Goal: Task Accomplishment & Management: Use online tool/utility

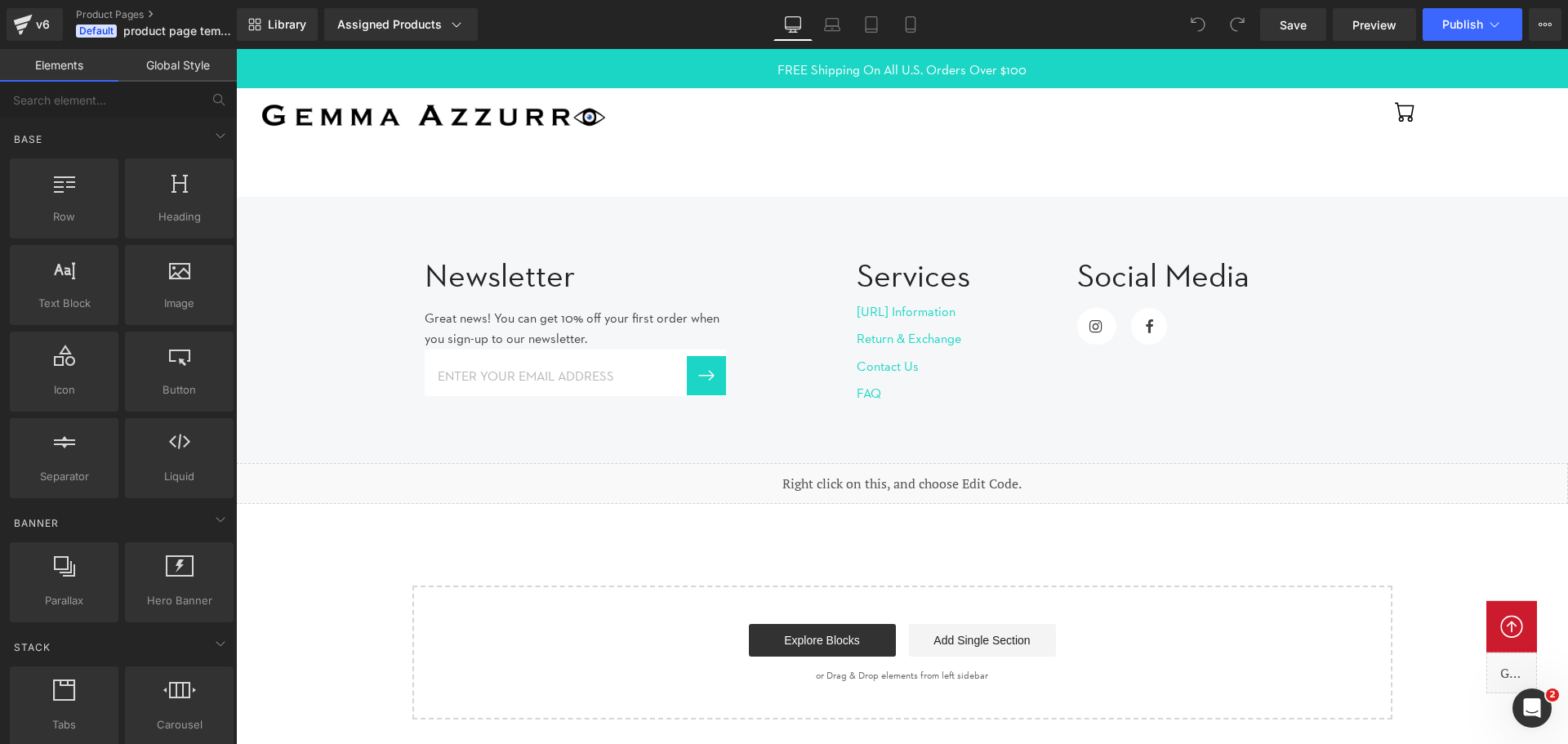
scroll to position [2808, 0]
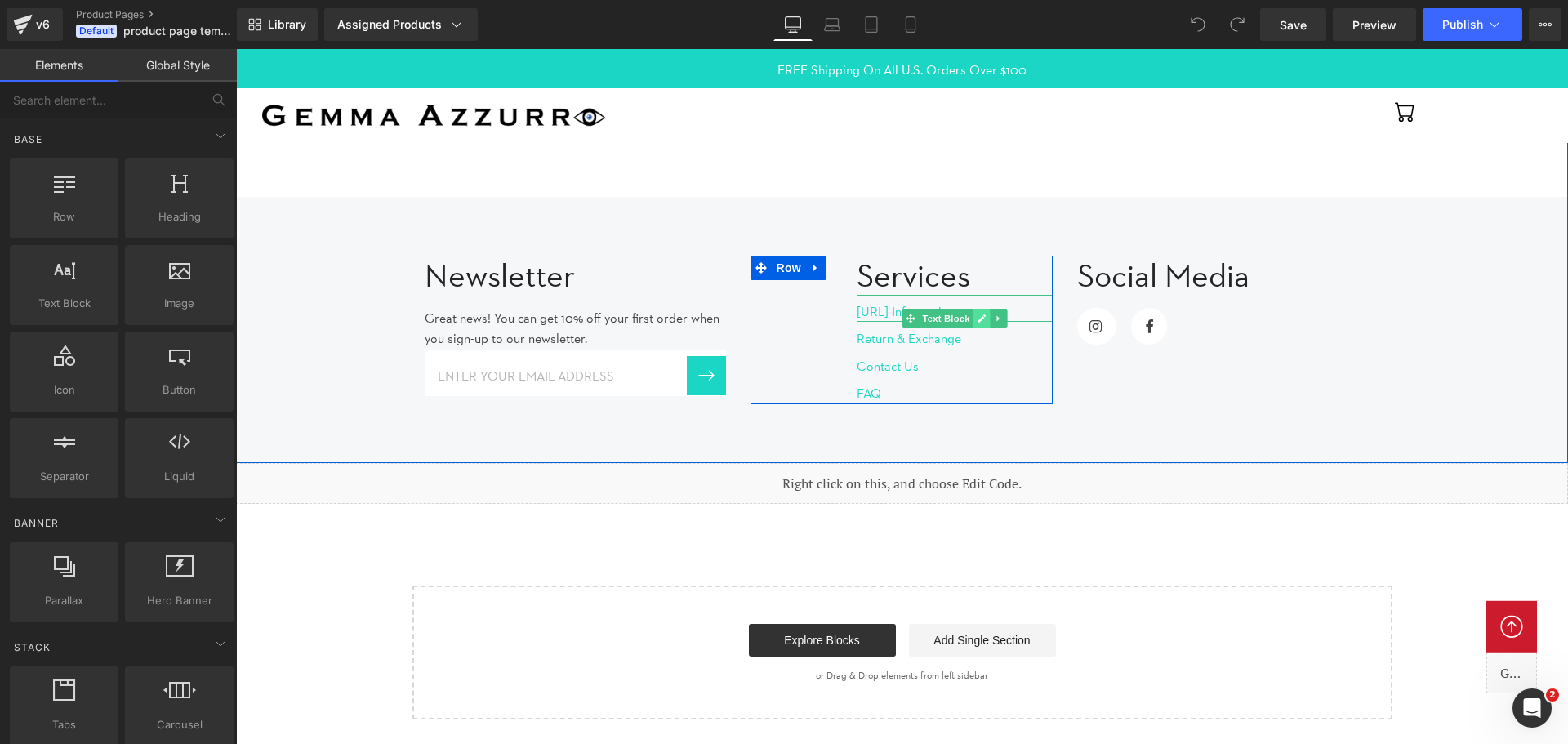
click at [981, 314] on icon at bounding box center [983, 319] width 9 height 9
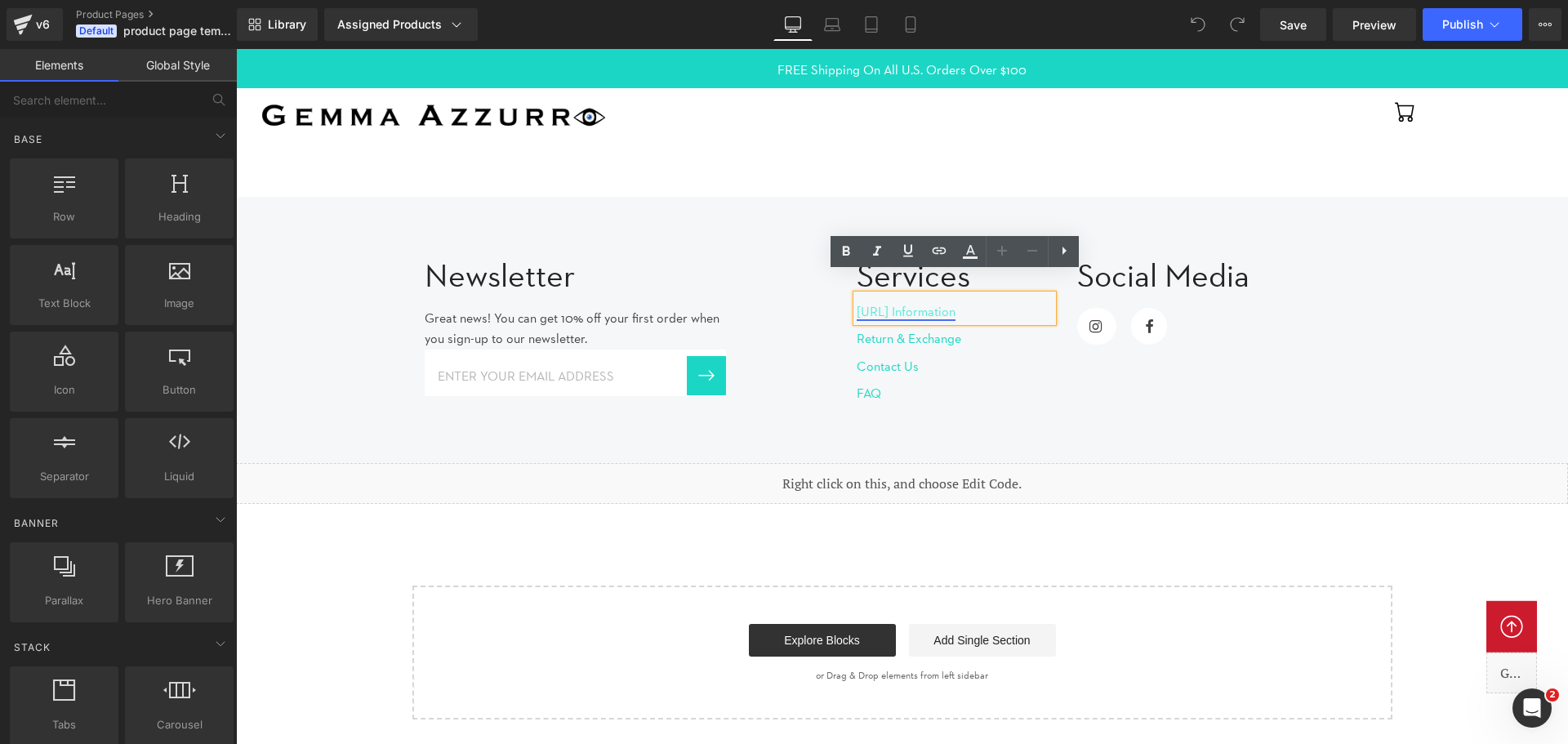
click at [897, 314] on link "[URL] Information" at bounding box center [906, 311] width 99 height 15
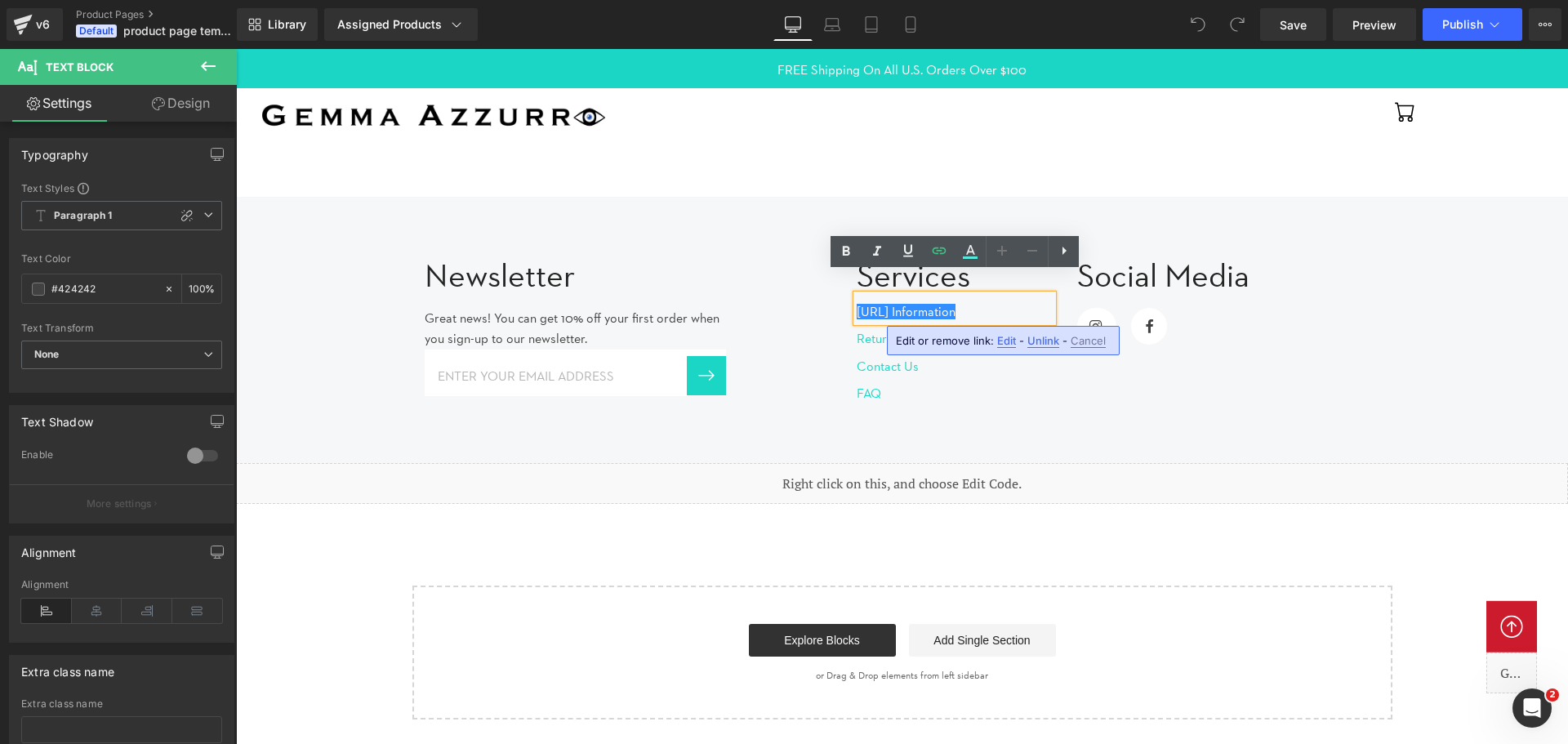
click at [1012, 345] on span "Edit" at bounding box center [1006, 341] width 19 height 14
click at [944, 347] on input "[URL][DOMAIN_NAME]" at bounding box center [851, 346] width 251 height 41
click at [914, 343] on input "[URL][DOMAIN_NAME]" at bounding box center [851, 346] width 251 height 41
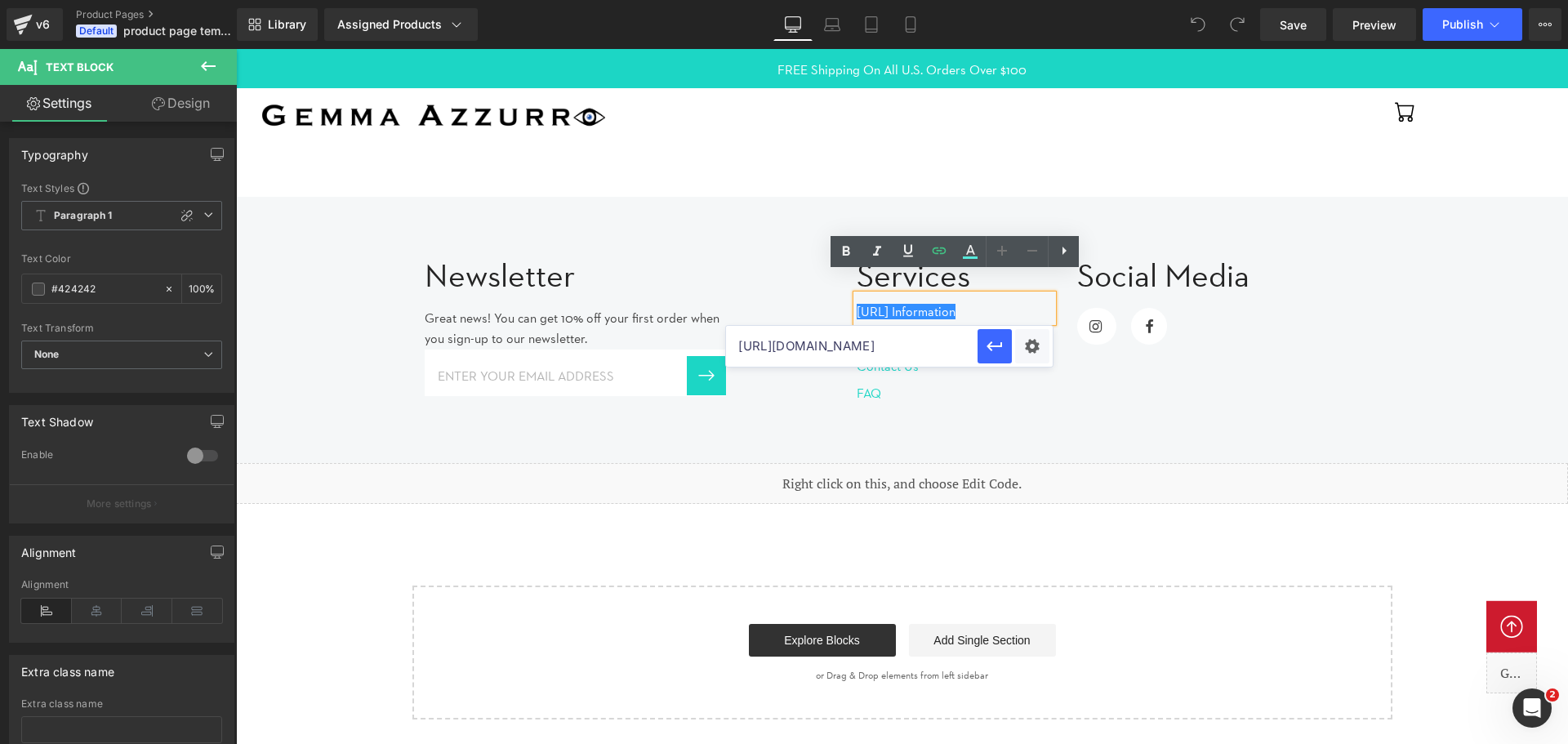
click at [914, 343] on input "[URL][DOMAIN_NAME]" at bounding box center [851, 346] width 251 height 41
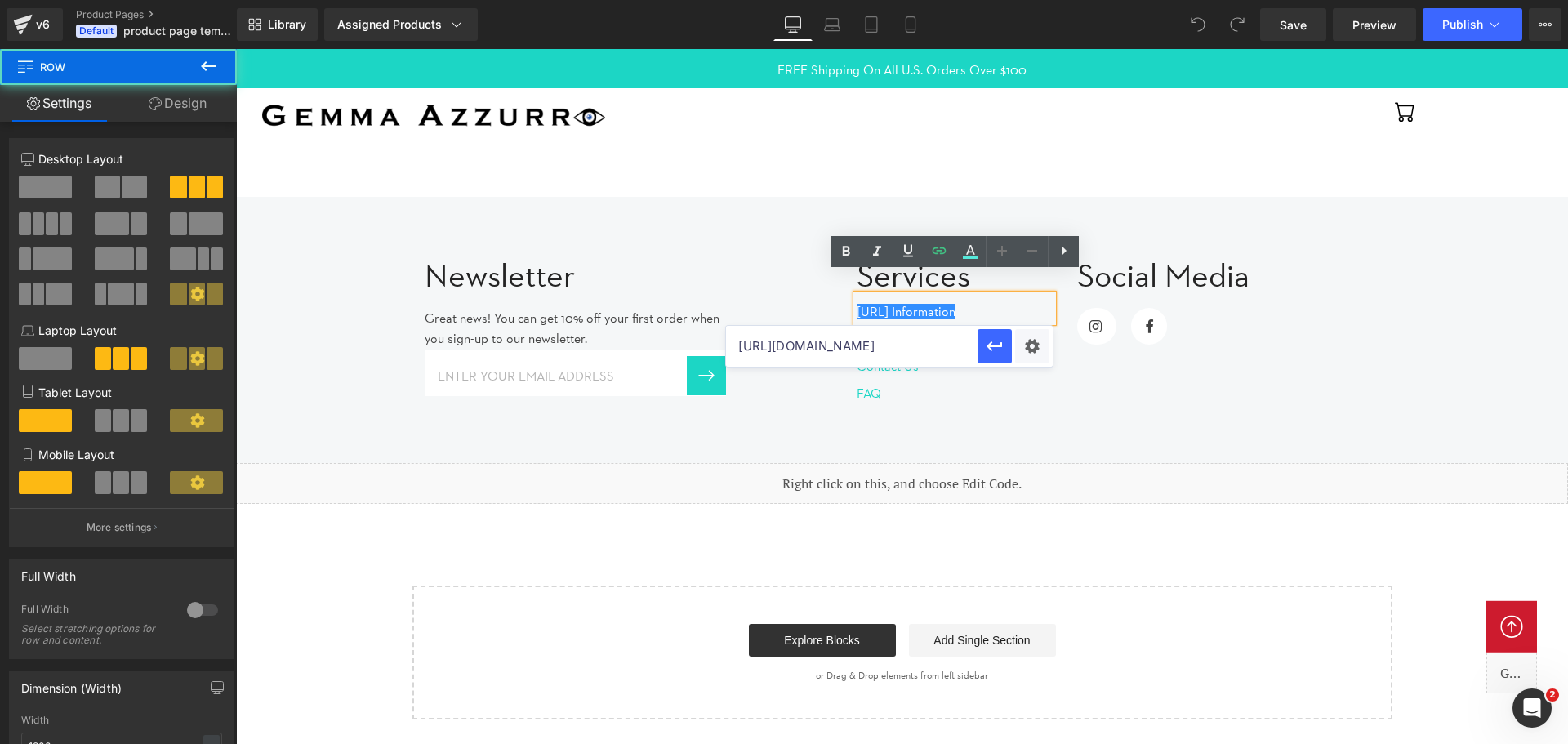
click at [1168, 377] on div "Newsletter Heading Great news! You can get 10% off your first order when you si…" at bounding box center [902, 321] width 980 height 182
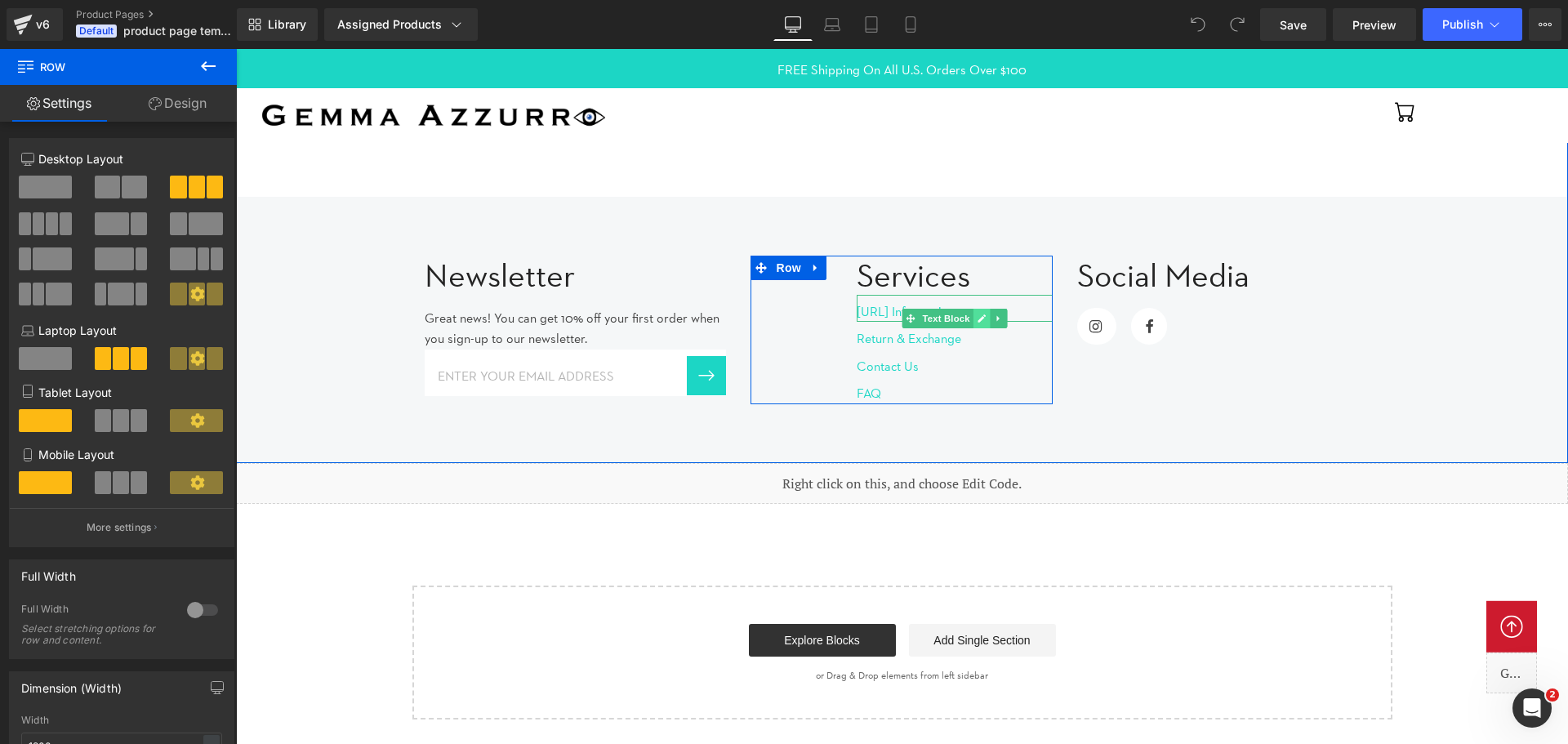
click at [982, 309] on link at bounding box center [982, 318] width 17 height 20
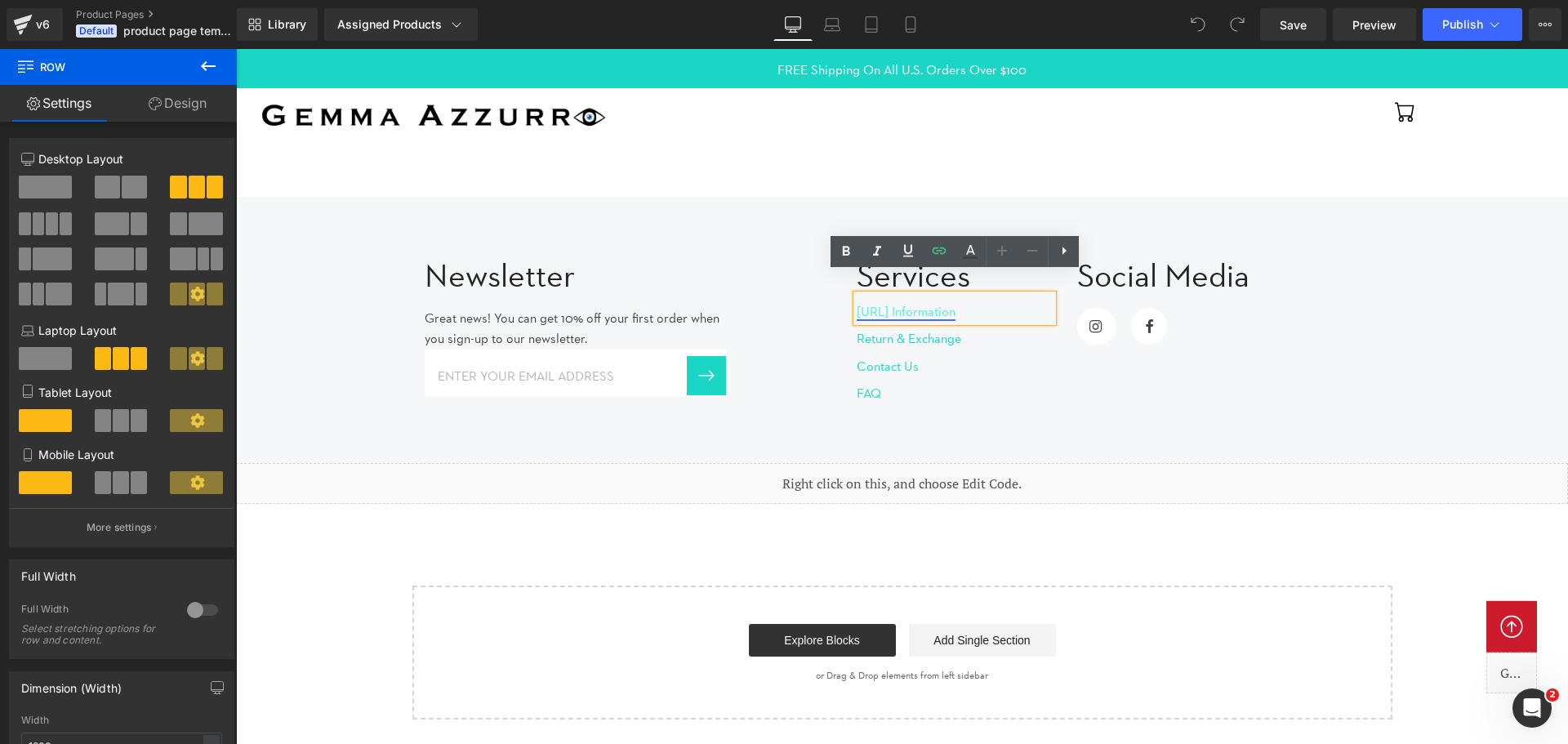
click at [933, 303] on link "[URL] Information" at bounding box center [906, 311] width 99 height 15
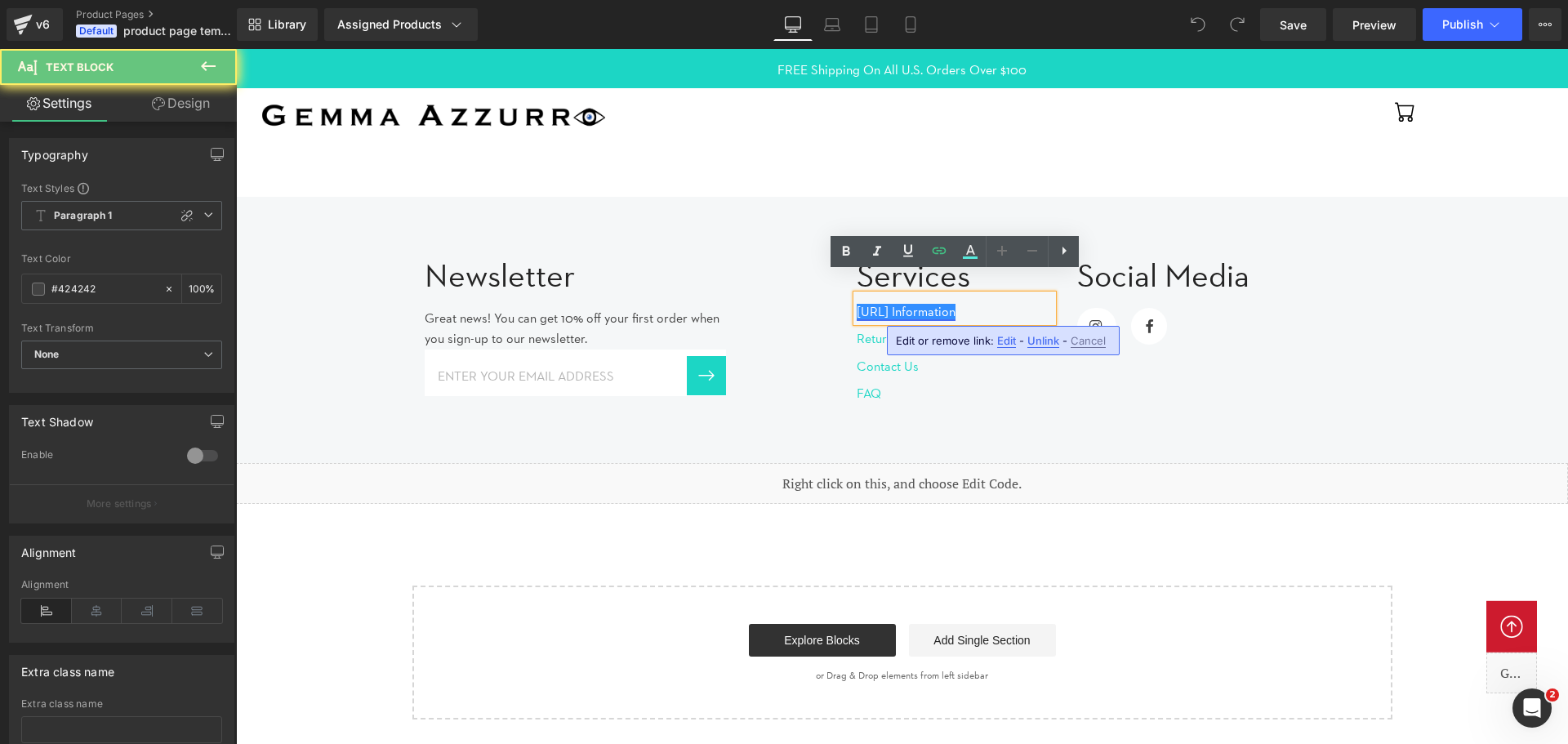
click at [933, 303] on link "[URL] Information" at bounding box center [906, 311] width 99 height 15
click at [922, 303] on link "[URL] Information" at bounding box center [906, 311] width 99 height 15
click at [859, 303] on link "[URL] Information" at bounding box center [906, 311] width 99 height 15
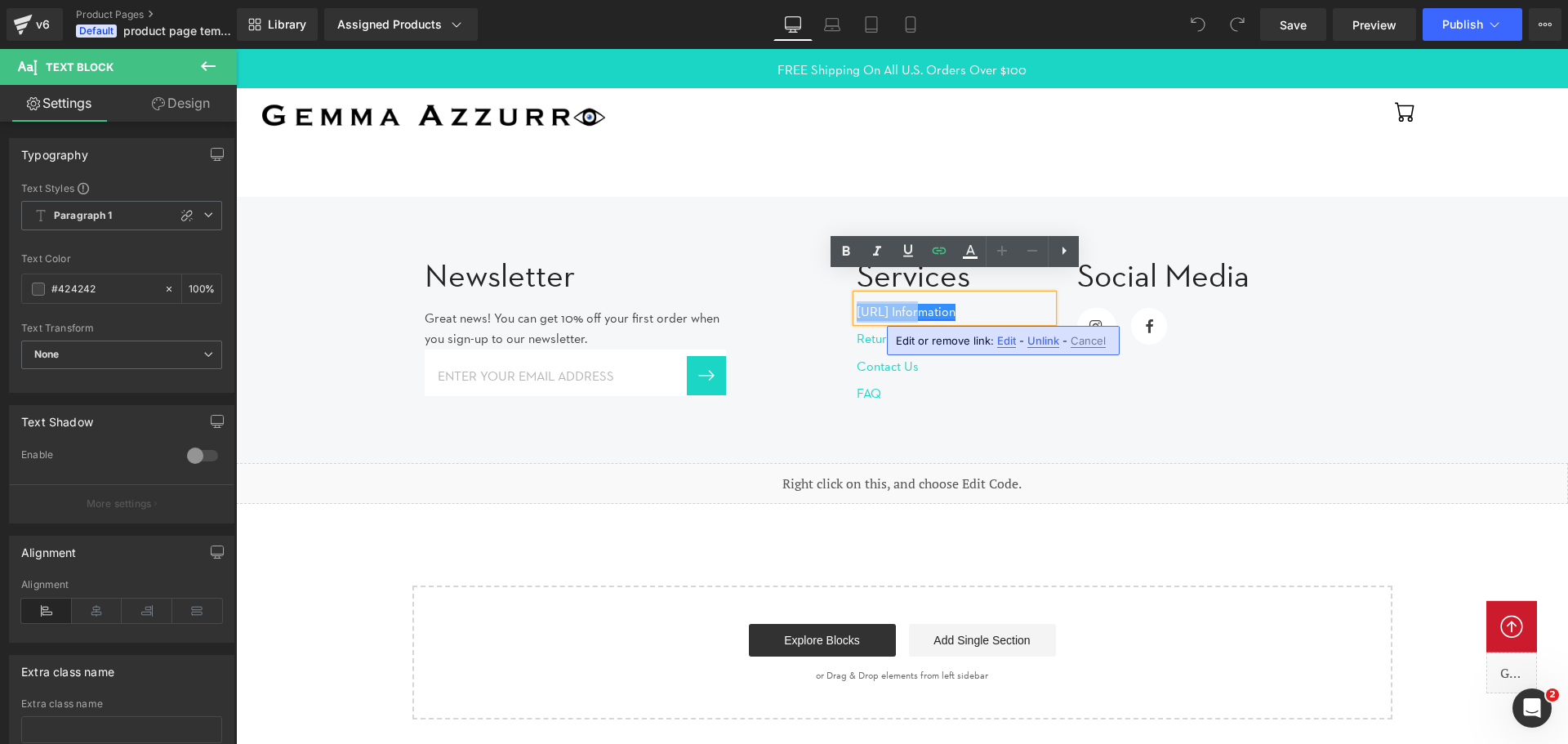
drag, startPoint x: 859, startPoint y: 291, endPoint x: 916, endPoint y: 290, distance: 57.0
click at [916, 303] on link "[URL] Information" at bounding box center [906, 311] width 99 height 15
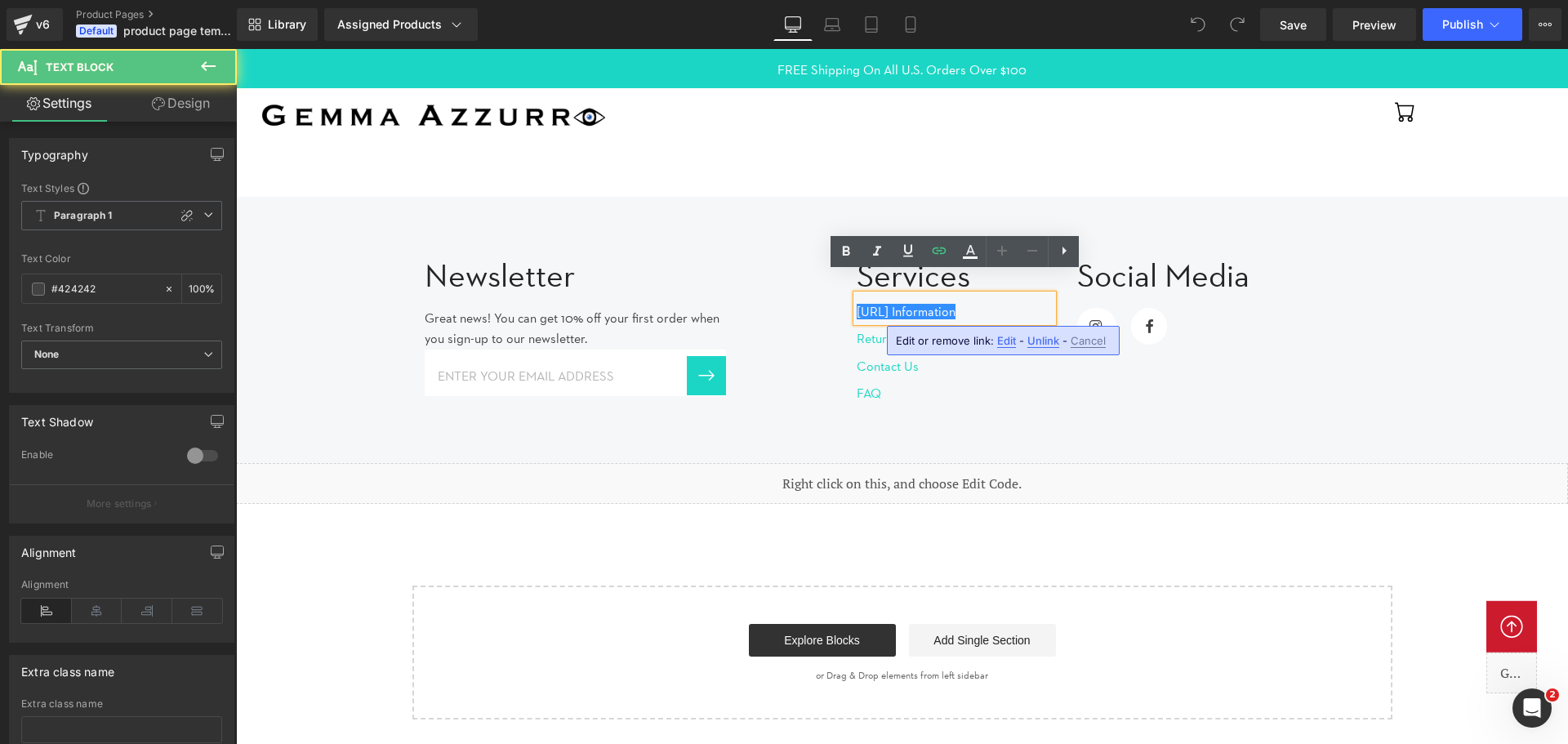
click at [1038, 302] on p "[URL] Information" at bounding box center [954, 312] width 196 height 21
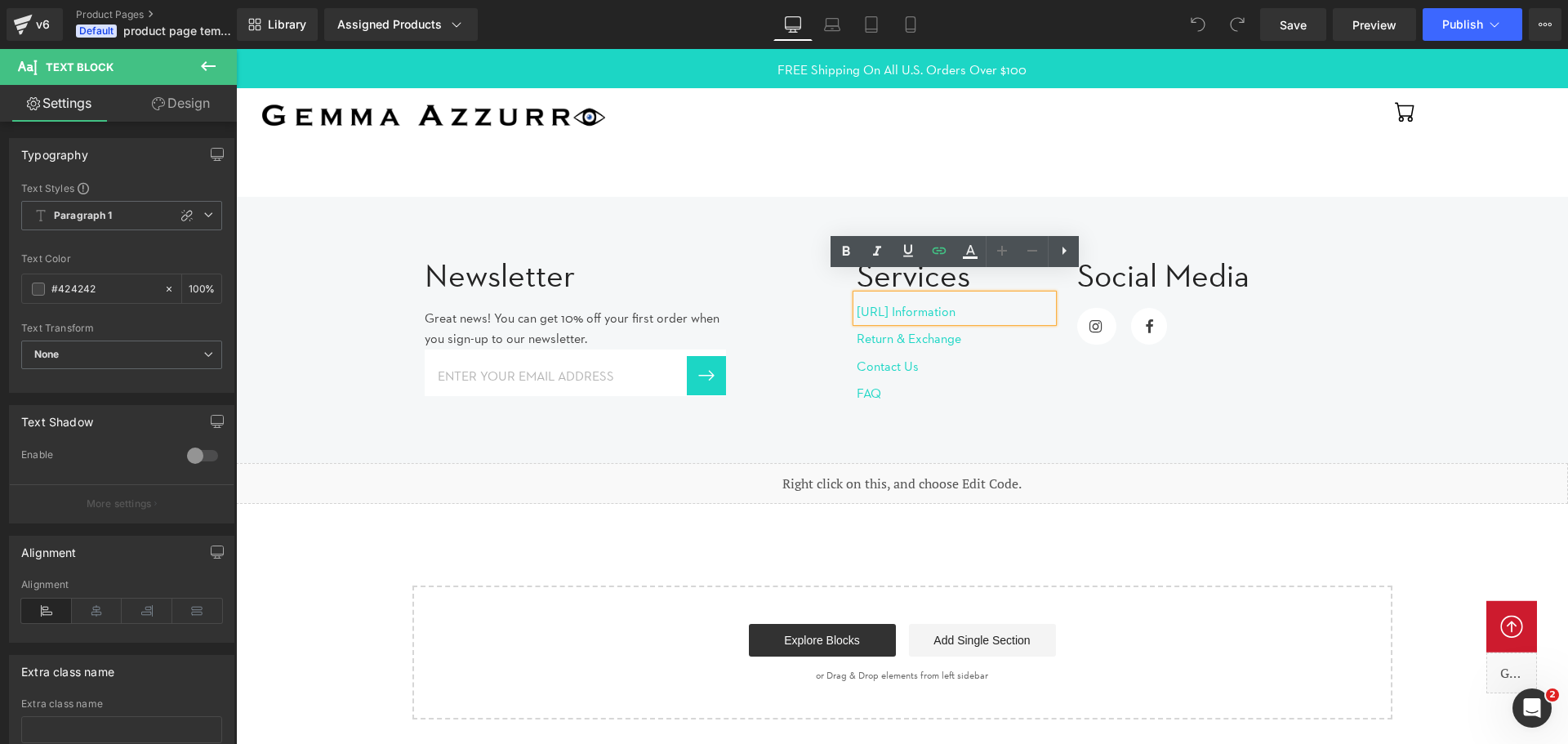
drag, startPoint x: 1039, startPoint y: 291, endPoint x: 854, endPoint y: 290, distance: 185.0
click at [856, 295] on div "[URL] Information" at bounding box center [954, 309] width 196 height 28
click at [867, 303] on link "[URL] Information" at bounding box center [906, 311] width 99 height 15
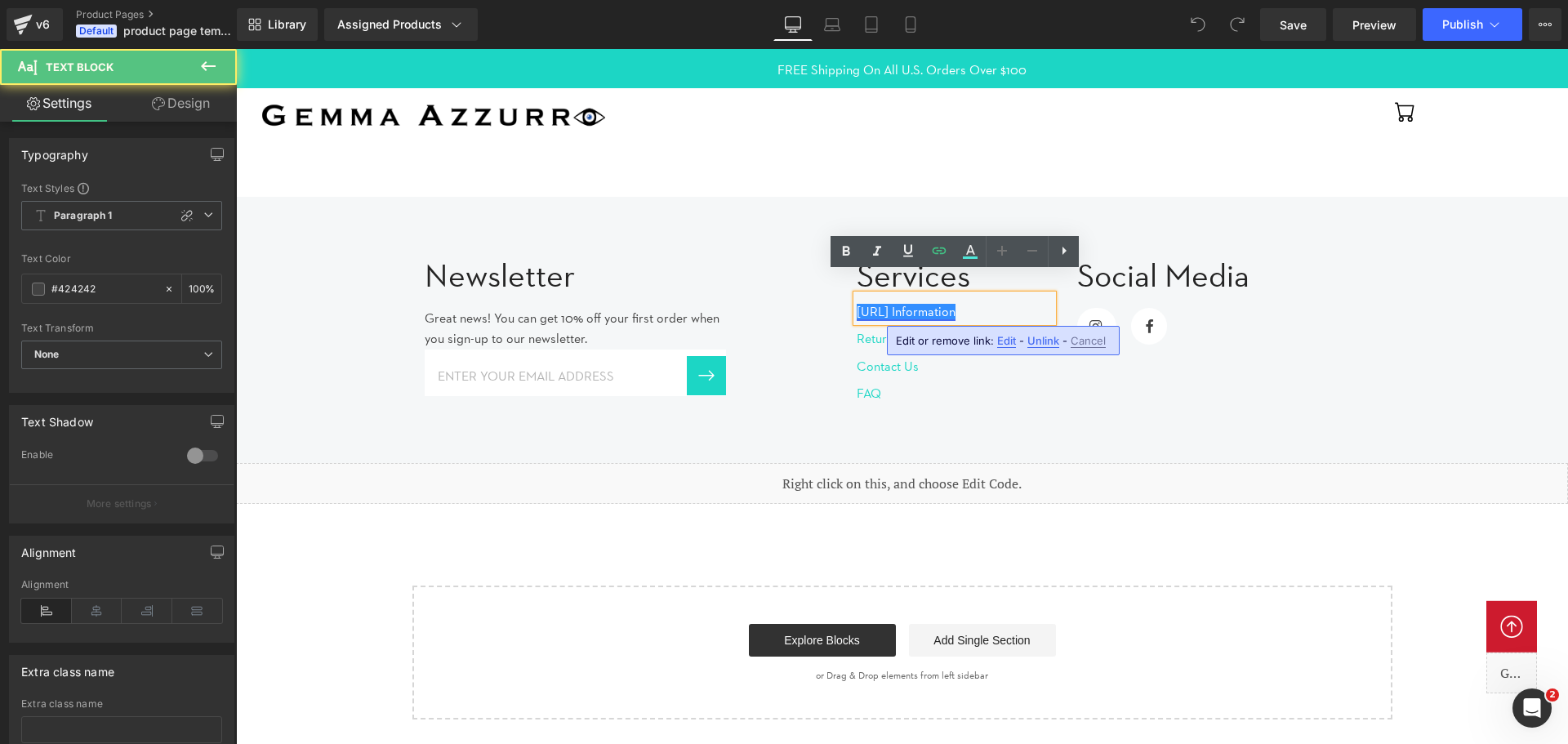
click at [871, 303] on link "[URL] Information" at bounding box center [906, 311] width 99 height 15
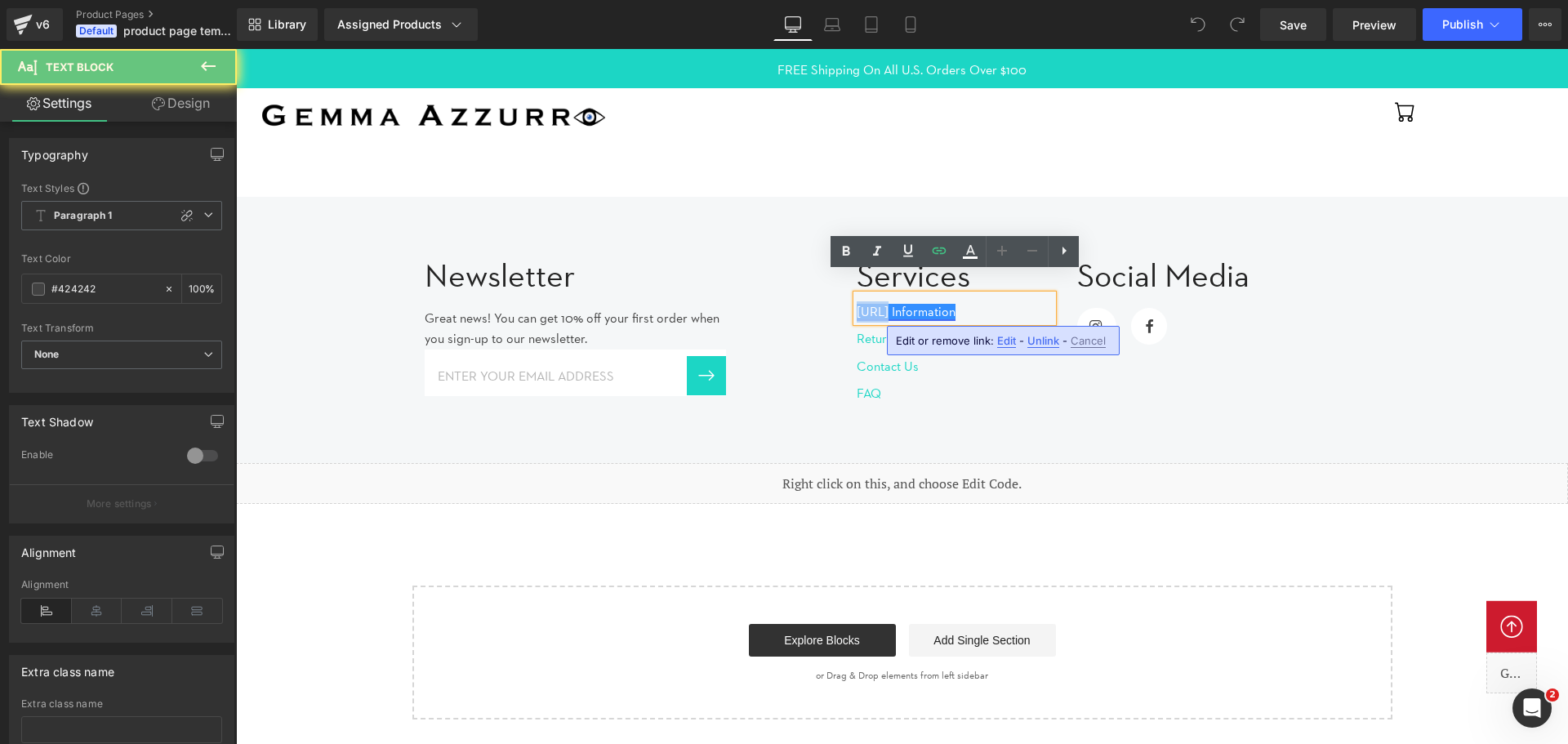
click at [874, 303] on link "[URL] Information" at bounding box center [906, 311] width 99 height 15
click at [955, 303] on link "[URL] Information" at bounding box center [906, 311] width 99 height 15
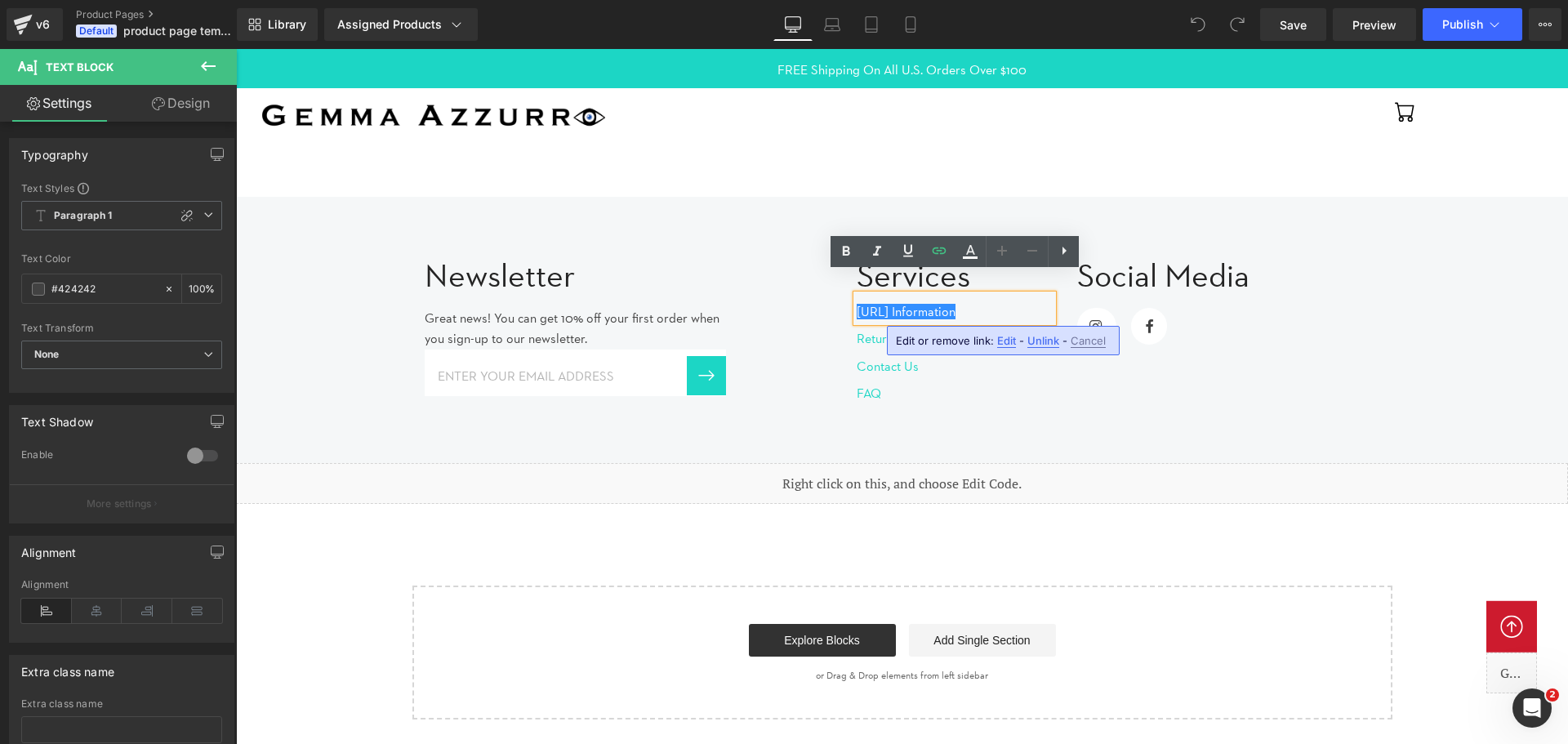
click at [1033, 302] on p "[URL] Information" at bounding box center [954, 312] width 196 height 21
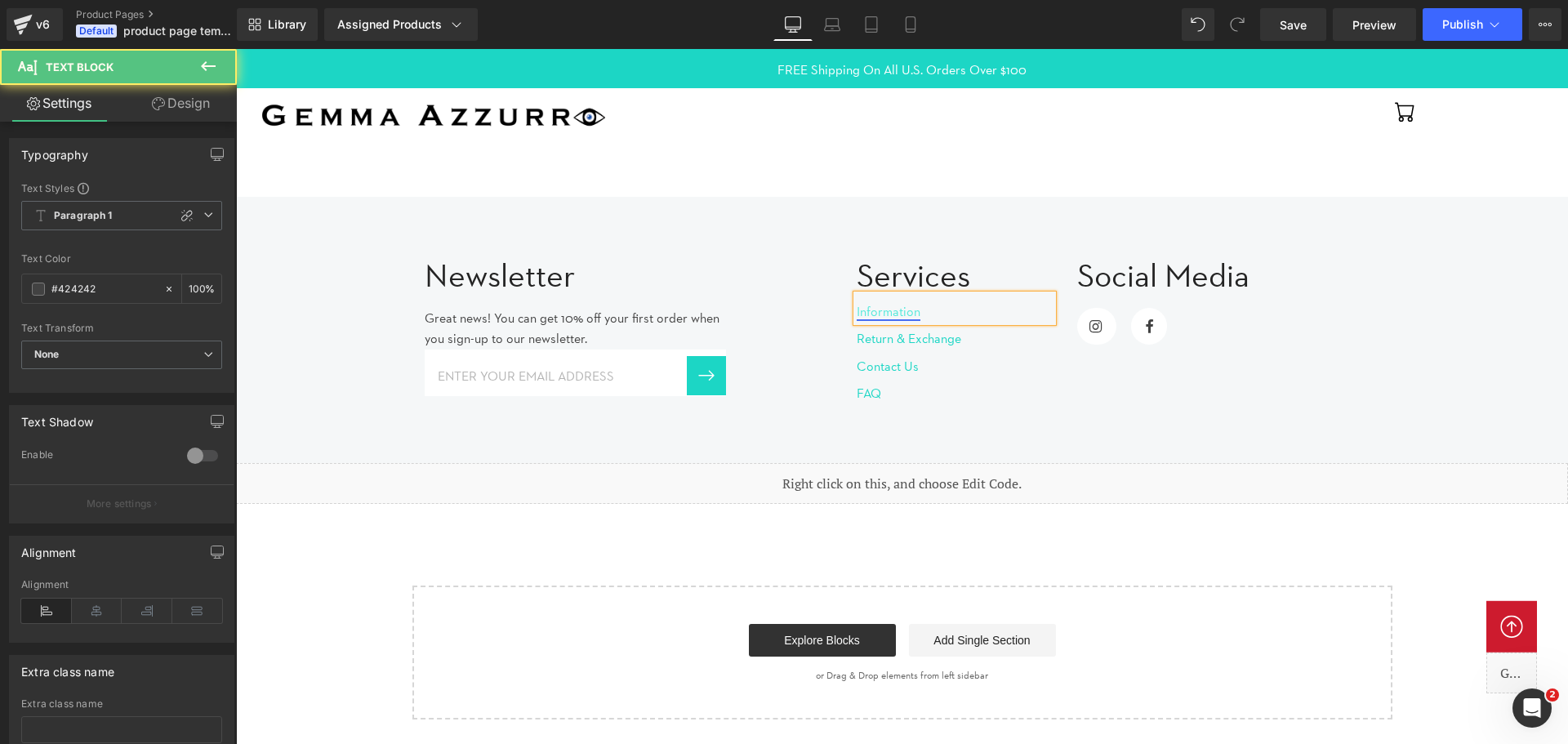
click at [859, 313] on link "Information" at bounding box center [888, 311] width 64 height 15
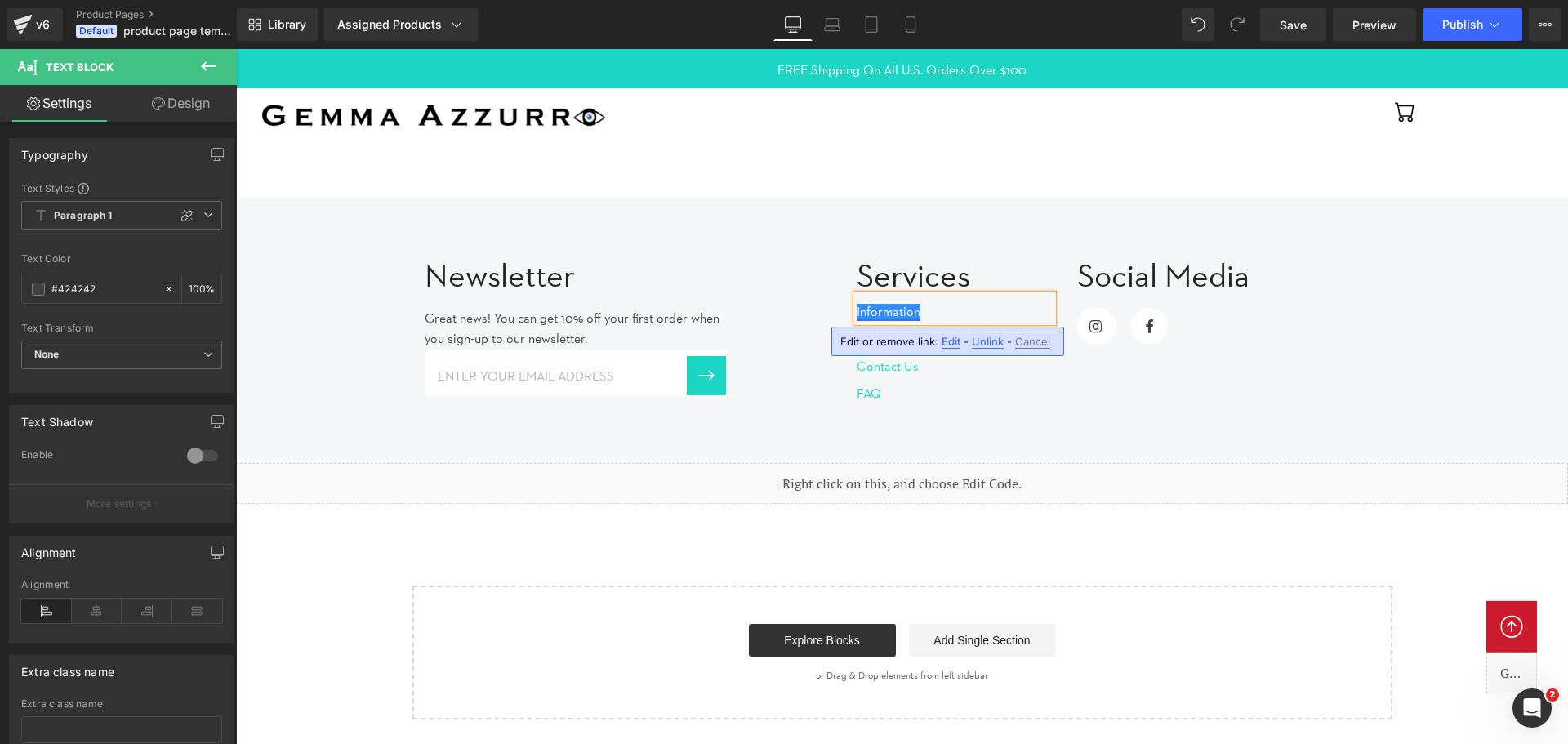
click at [896, 317] on link "Information" at bounding box center [888, 311] width 64 height 15
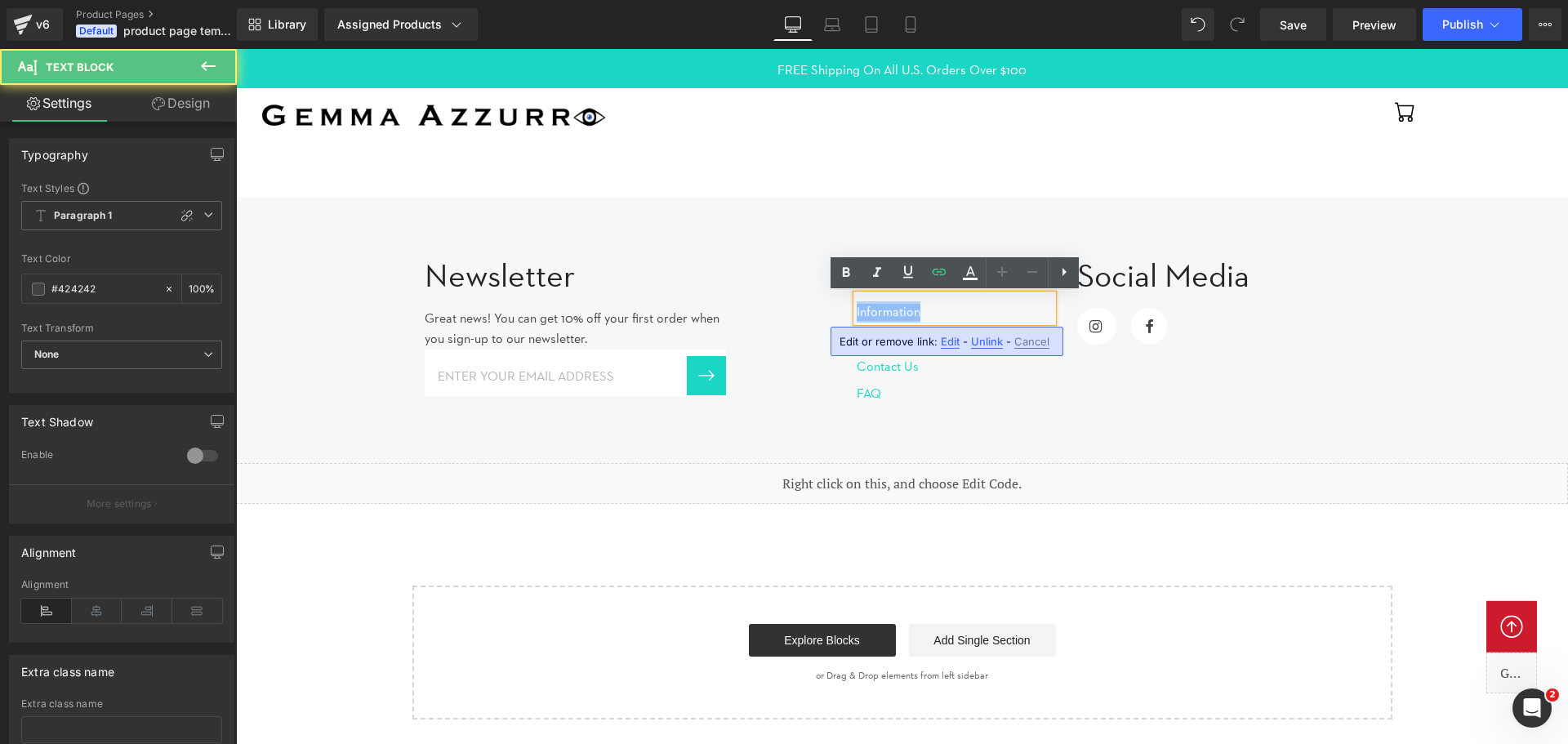
click at [896, 317] on link "Information" at bounding box center [888, 311] width 64 height 15
copy link "Information"
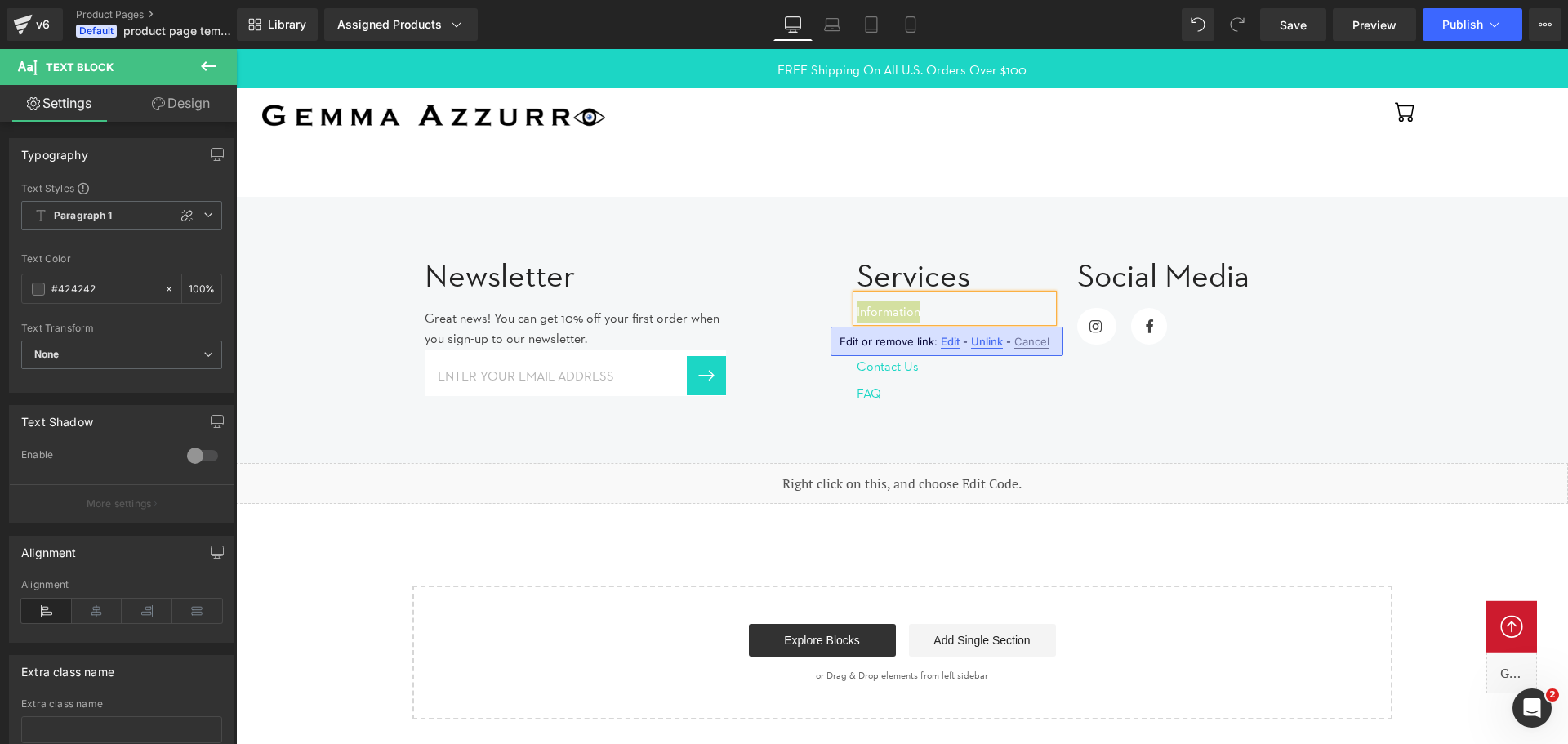
click at [948, 341] on span "Edit" at bounding box center [950, 342] width 19 height 14
click at [948, 341] on input "[URL][DOMAIN_NAME]" at bounding box center [976, 347] width 251 height 41
click at [1436, 27] on button "Publish" at bounding box center [1472, 25] width 100 height 32
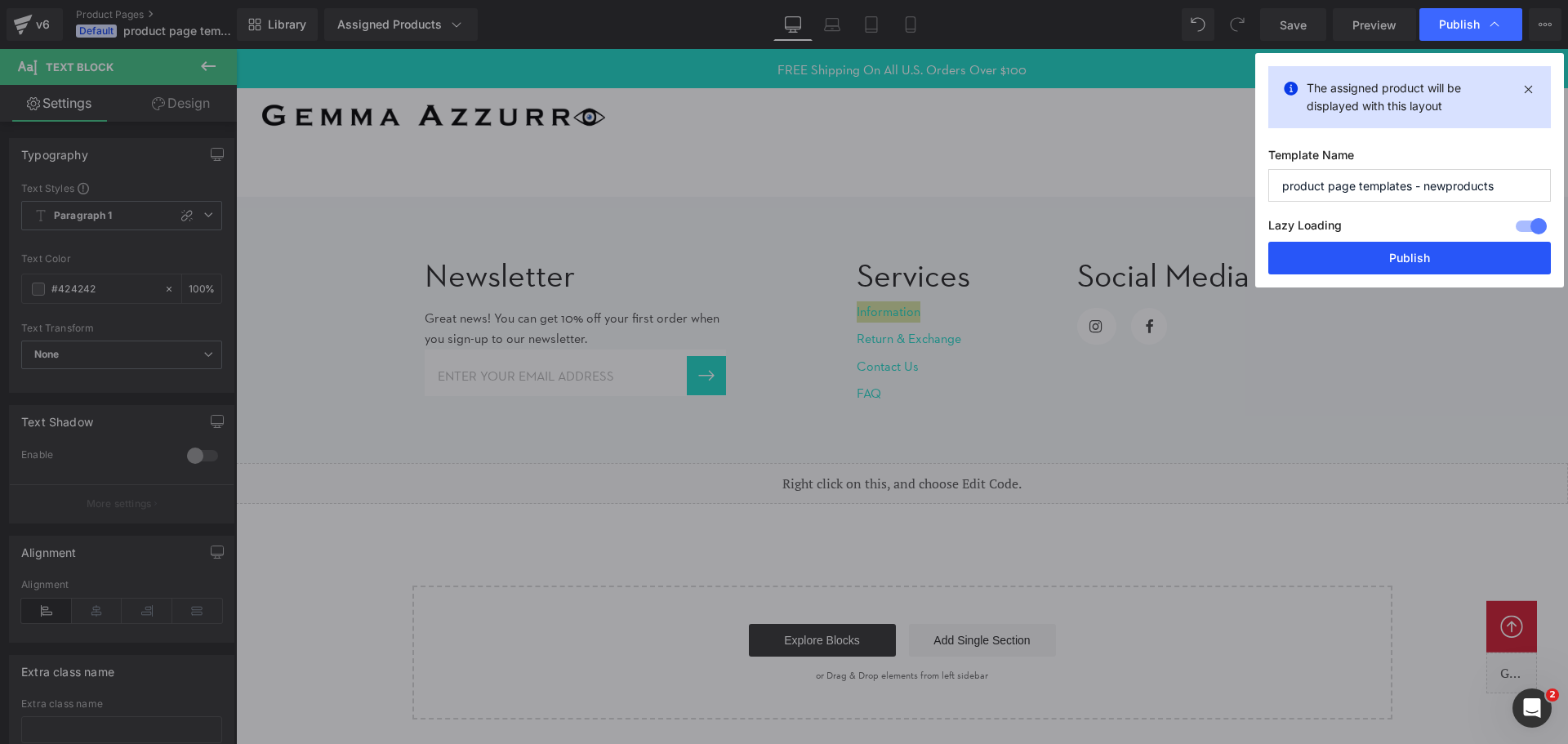
click at [1421, 262] on button "Publish" at bounding box center [1409, 258] width 283 height 32
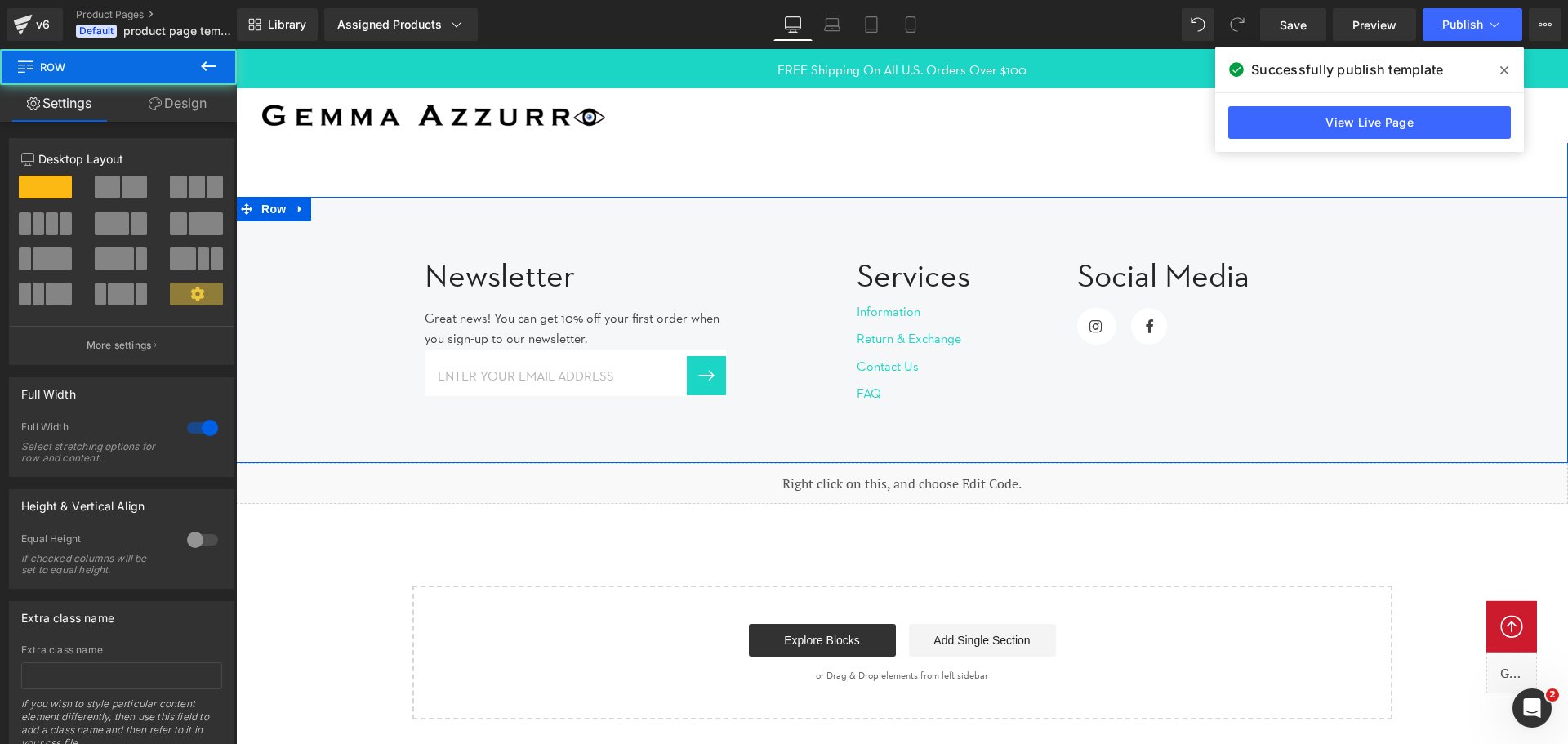
click at [1460, 360] on div "Newsletter Heading Great news! You can get 10% off your first order when you si…" at bounding box center [902, 321] width 1332 height 182
